Goal: Use online tool/utility: Utilize a website feature to perform a specific function

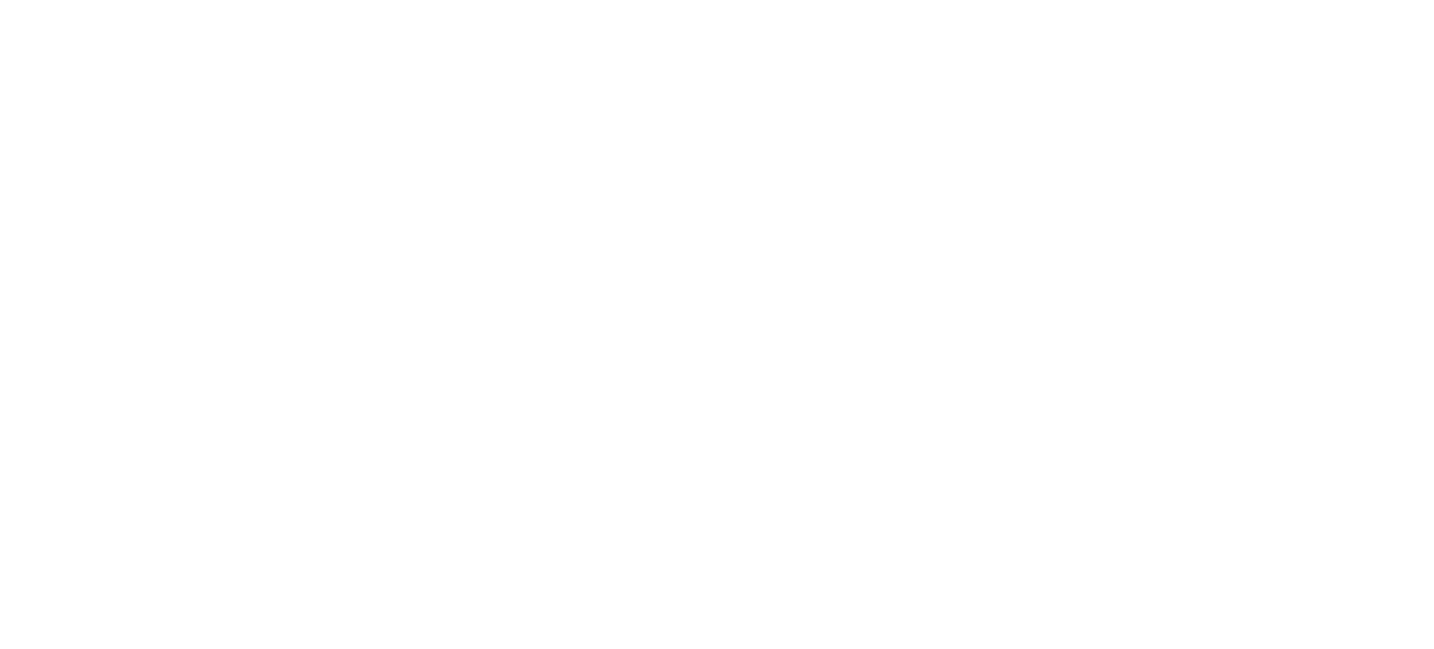
select select
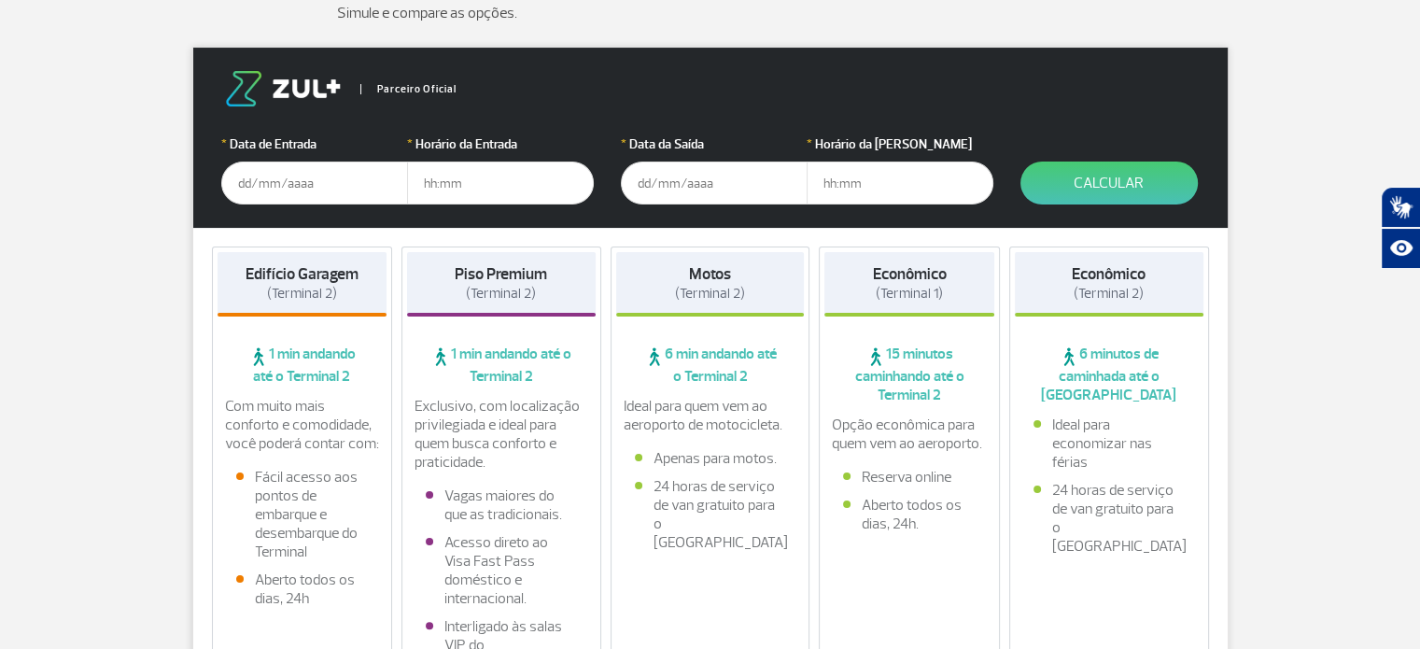
scroll to position [93, 0]
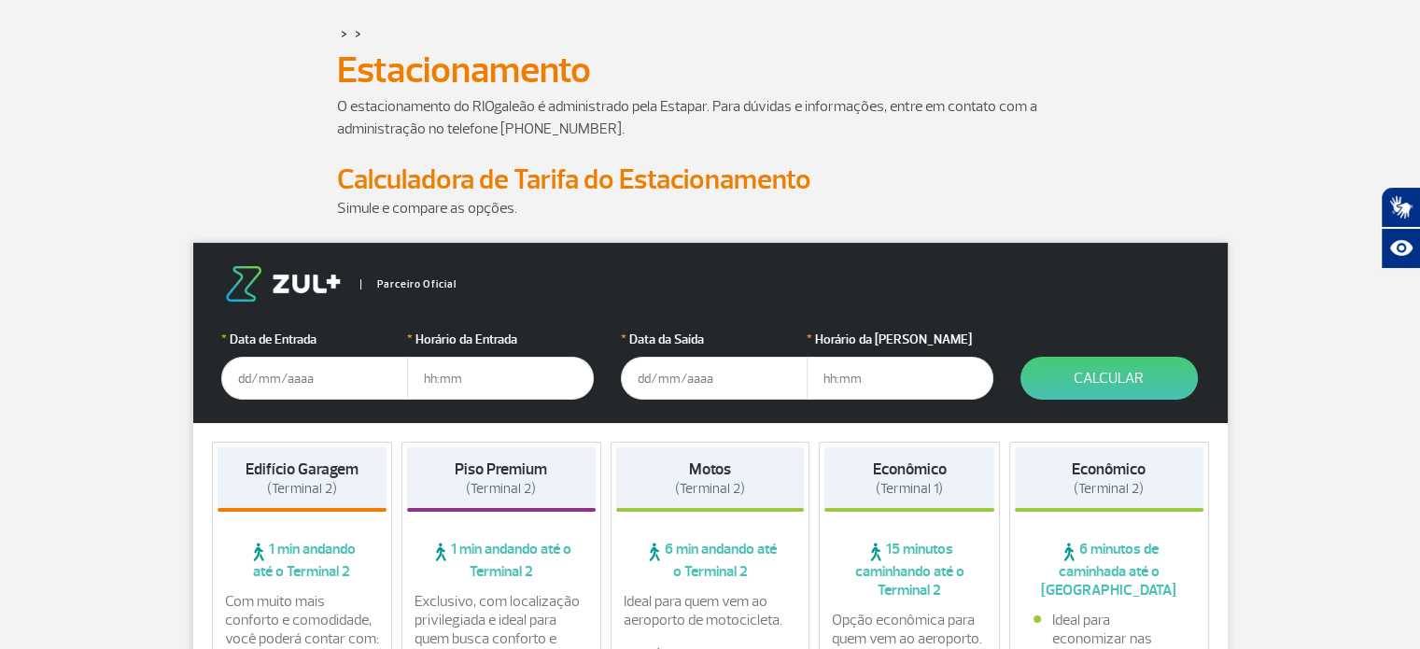
click at [256, 376] on input "text" at bounding box center [314, 378] width 187 height 43
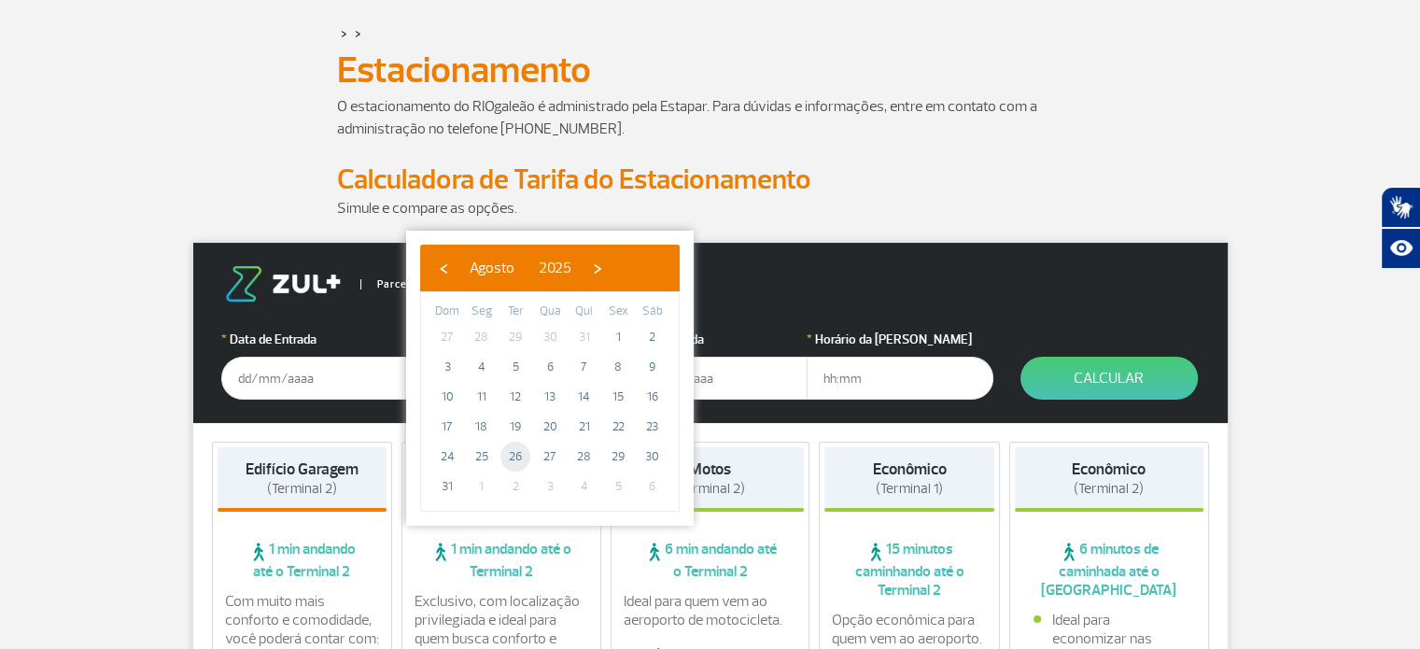
click at [512, 459] on span "26" at bounding box center [516, 457] width 30 height 30
type input "[DATE]"
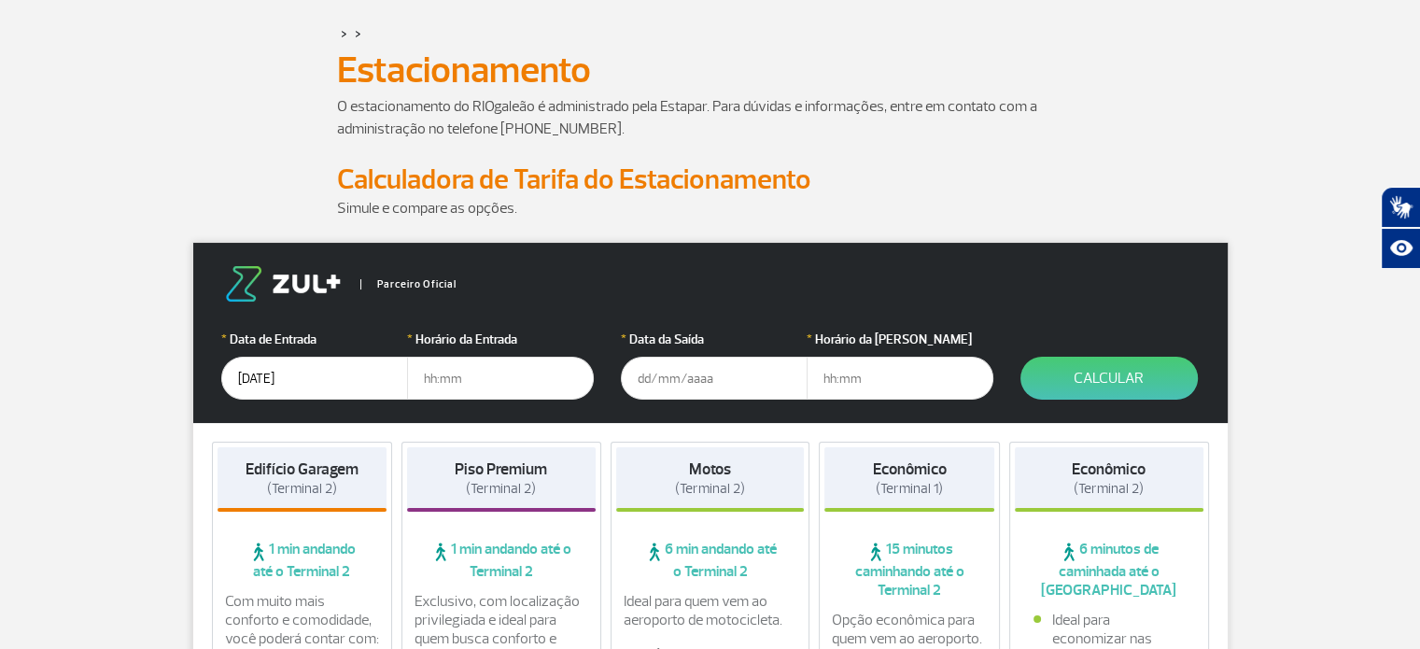
click at [433, 380] on input "text" at bounding box center [500, 378] width 187 height 43
click at [426, 379] on input "text" at bounding box center [500, 378] width 187 height 43
click at [422, 376] on input "text" at bounding box center [500, 378] width 187 height 43
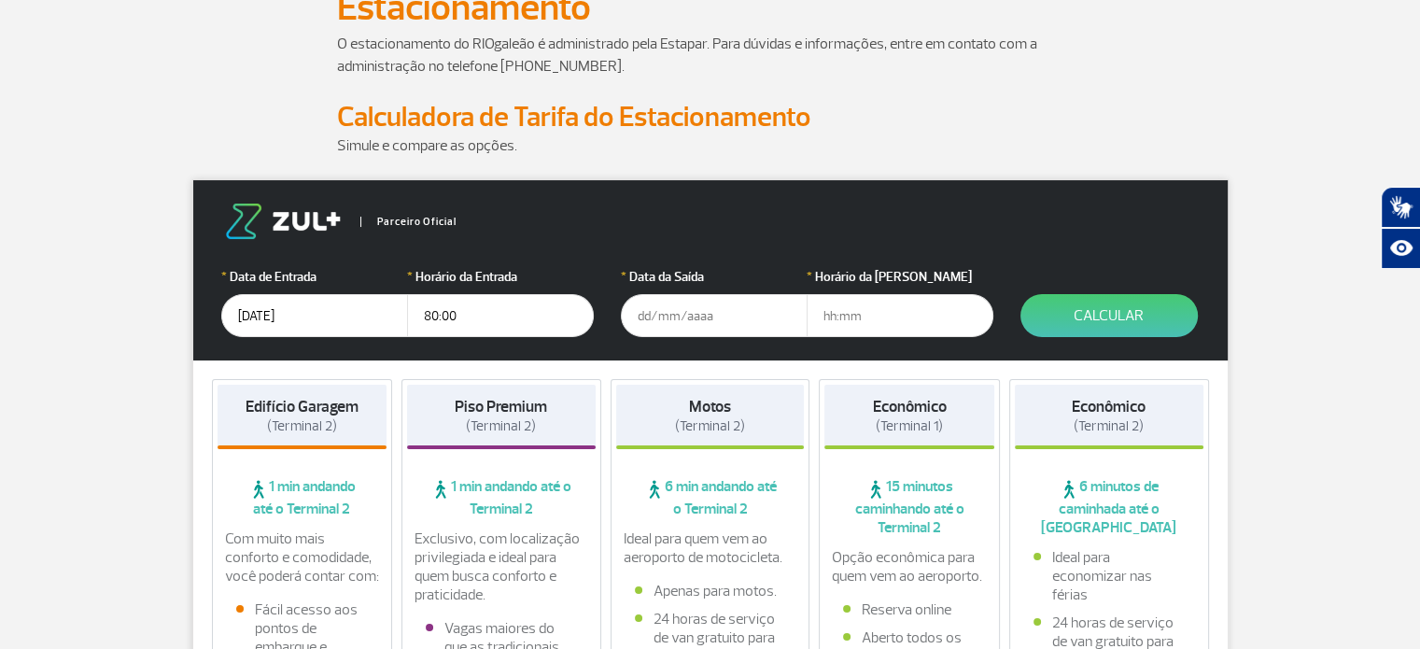
scroll to position [187, 0]
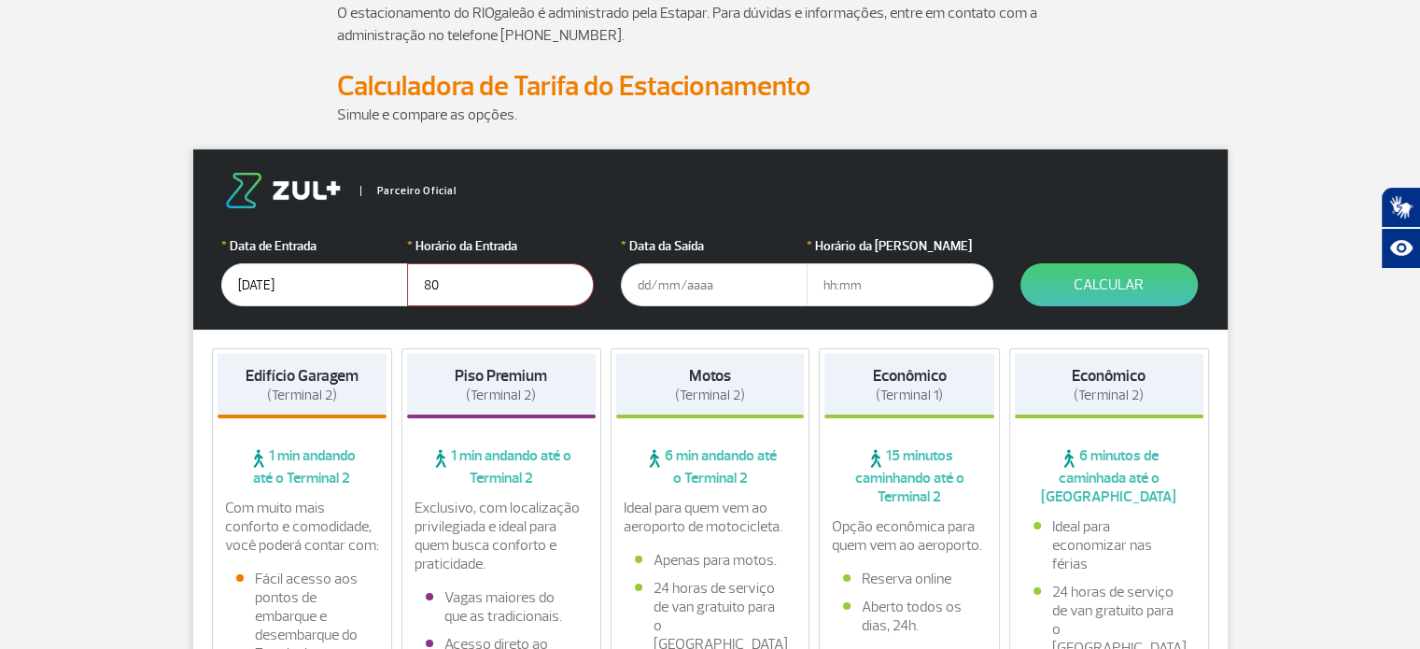
type input "8"
type input "08:00"
click at [646, 283] on input "text" at bounding box center [714, 284] width 187 height 43
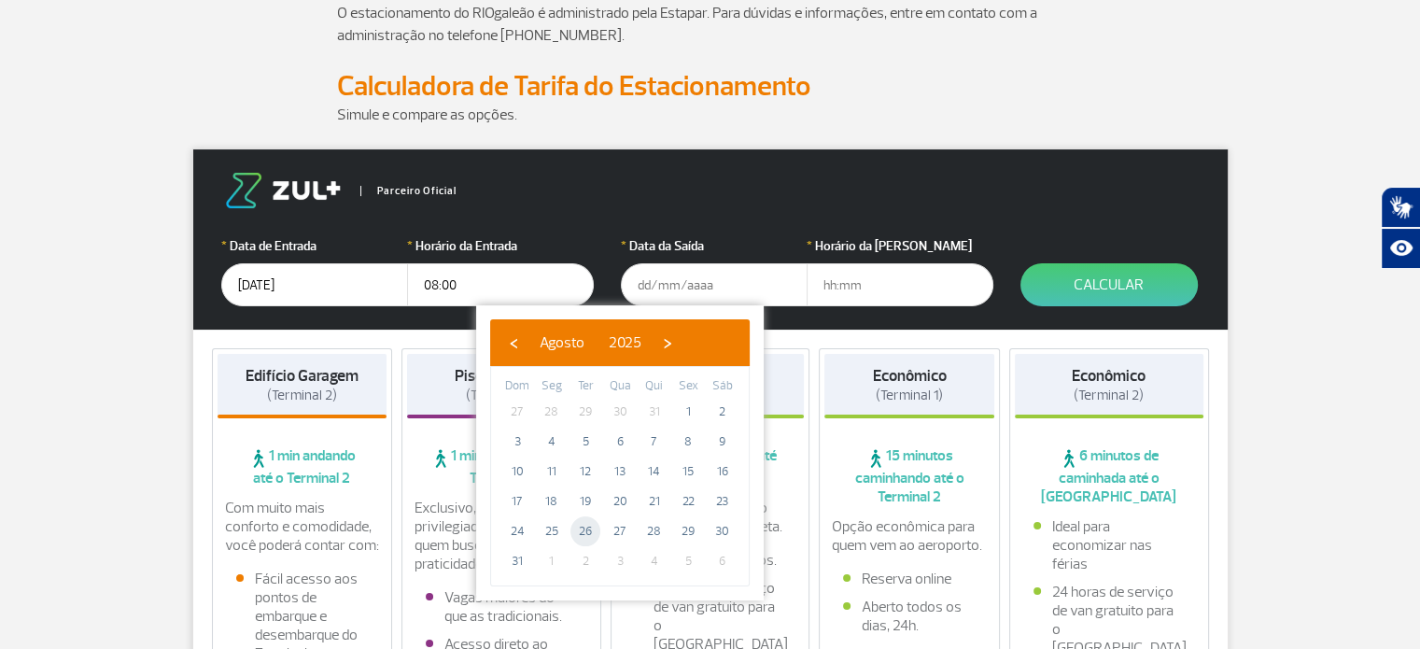
click at [586, 531] on span "26" at bounding box center [586, 531] width 30 height 30
type input "[DATE]"
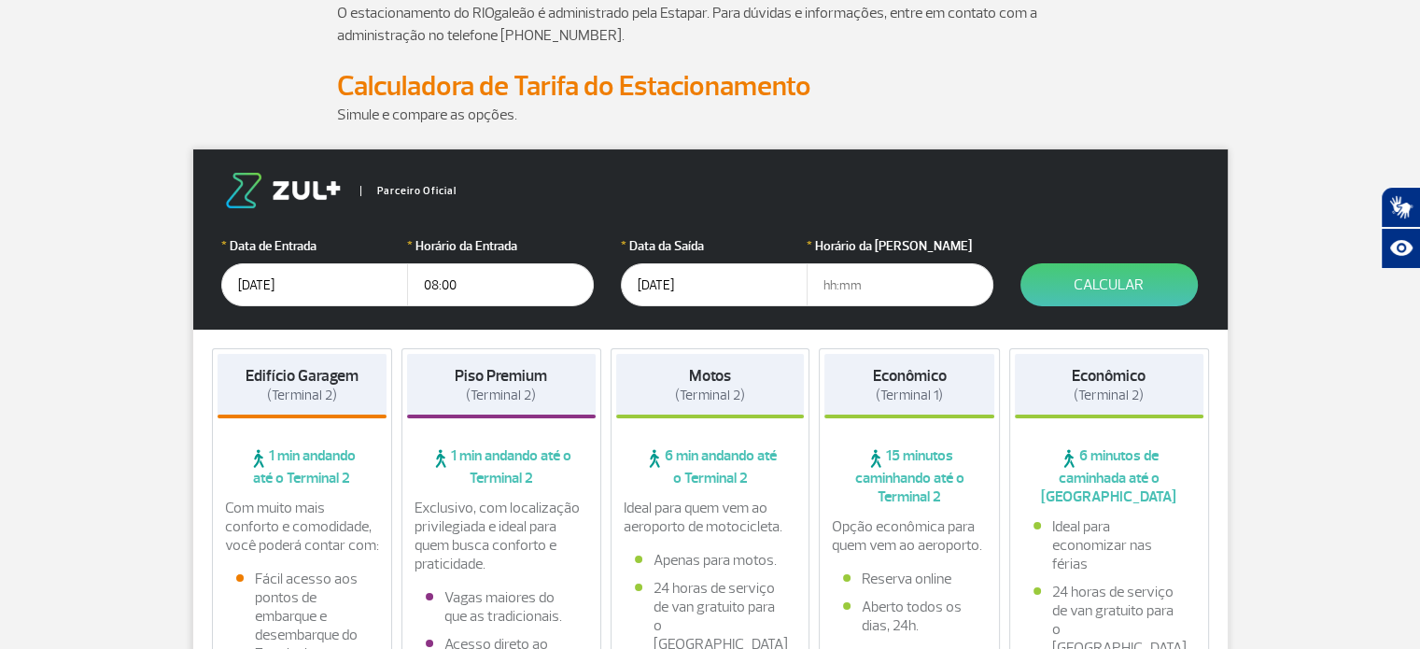
click at [829, 284] on input "text" at bounding box center [900, 284] width 187 height 43
type input "00:00"
click at [1121, 285] on button "Calcular" at bounding box center [1109, 284] width 177 height 43
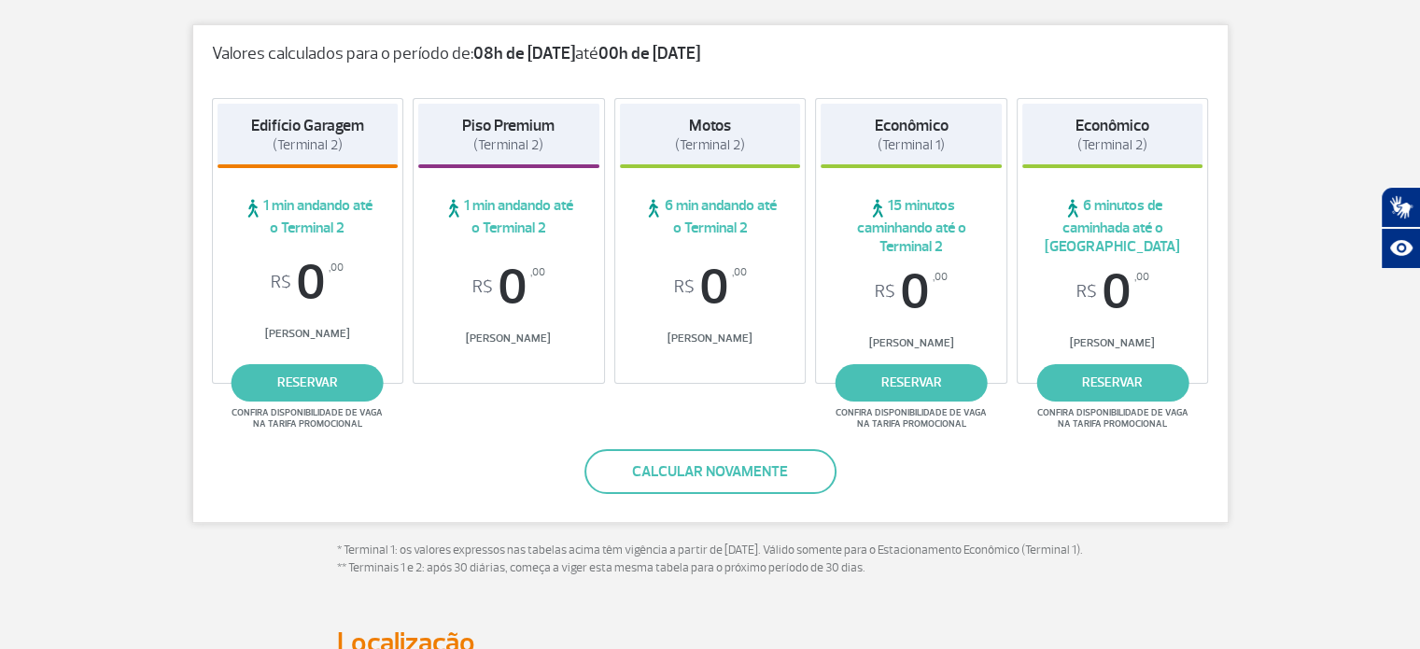
scroll to position [280, 0]
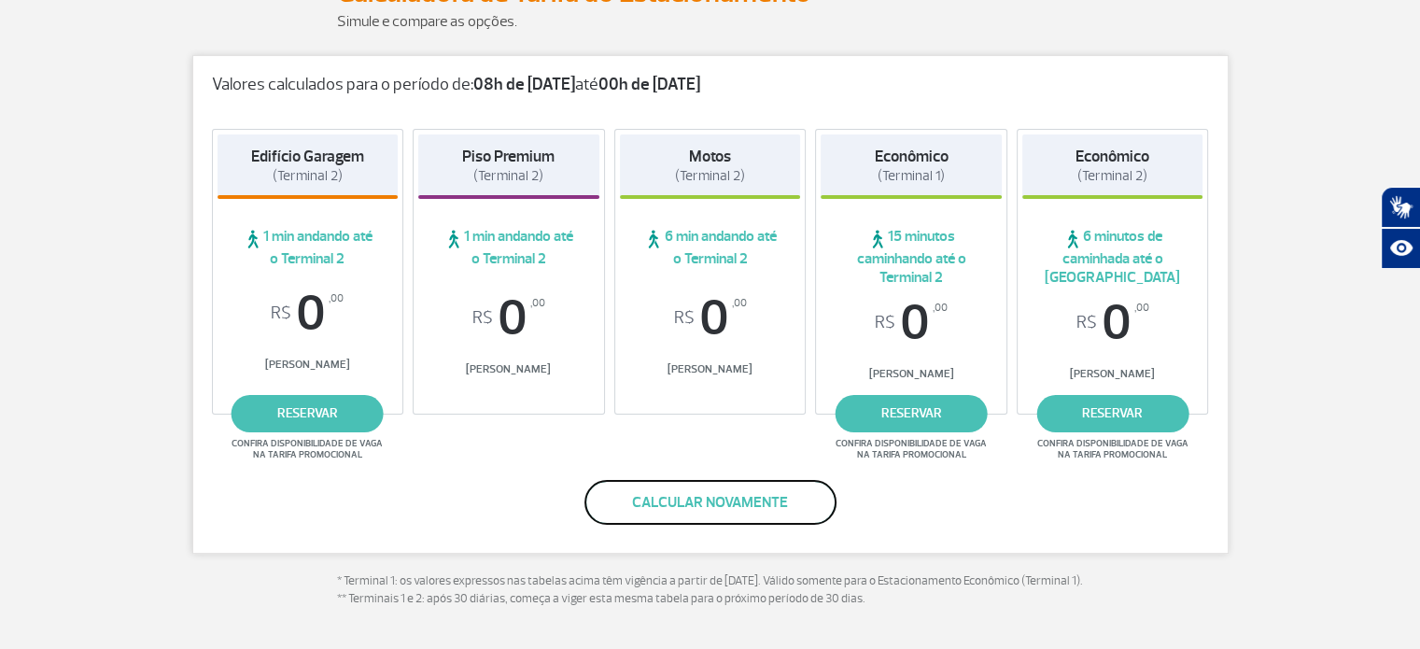
drag, startPoint x: 727, startPoint y: 506, endPoint x: 715, endPoint y: 504, distance: 11.4
click at [715, 504] on button "Calcular novamente" at bounding box center [711, 502] width 252 height 45
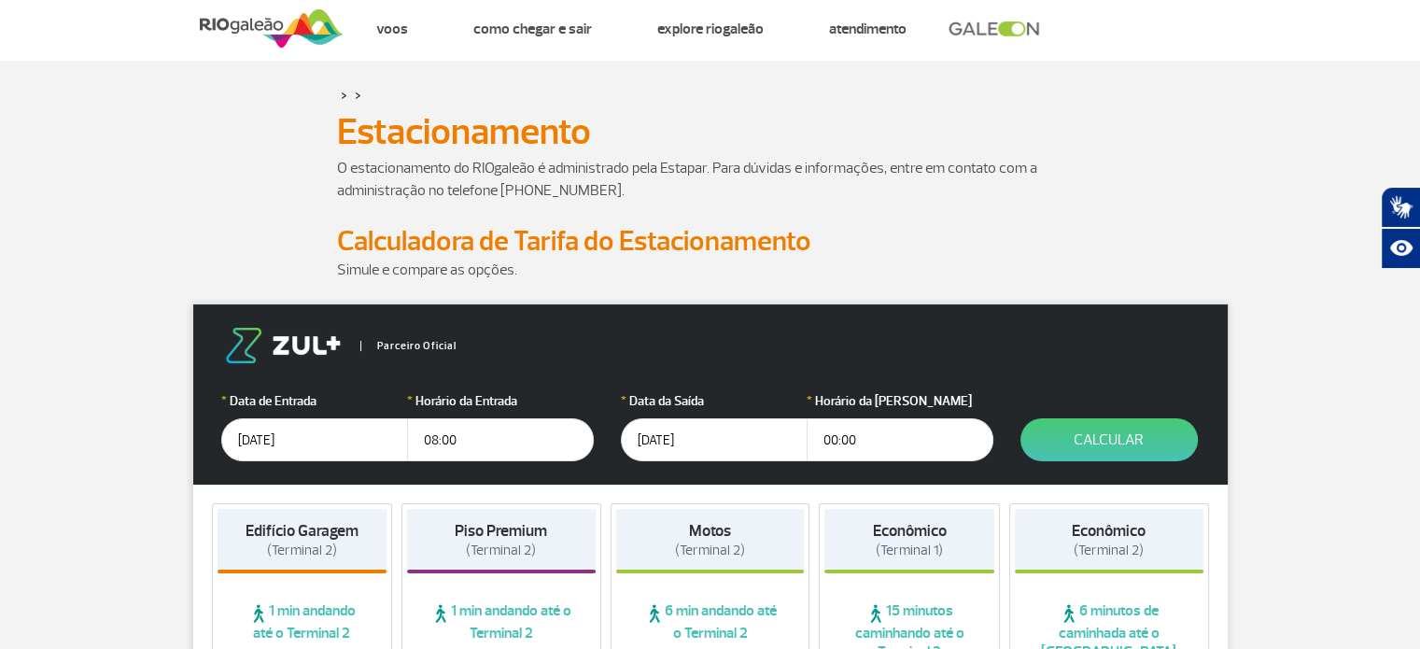
scroll to position [0, 0]
